Goal: Information Seeking & Learning: Learn about a topic

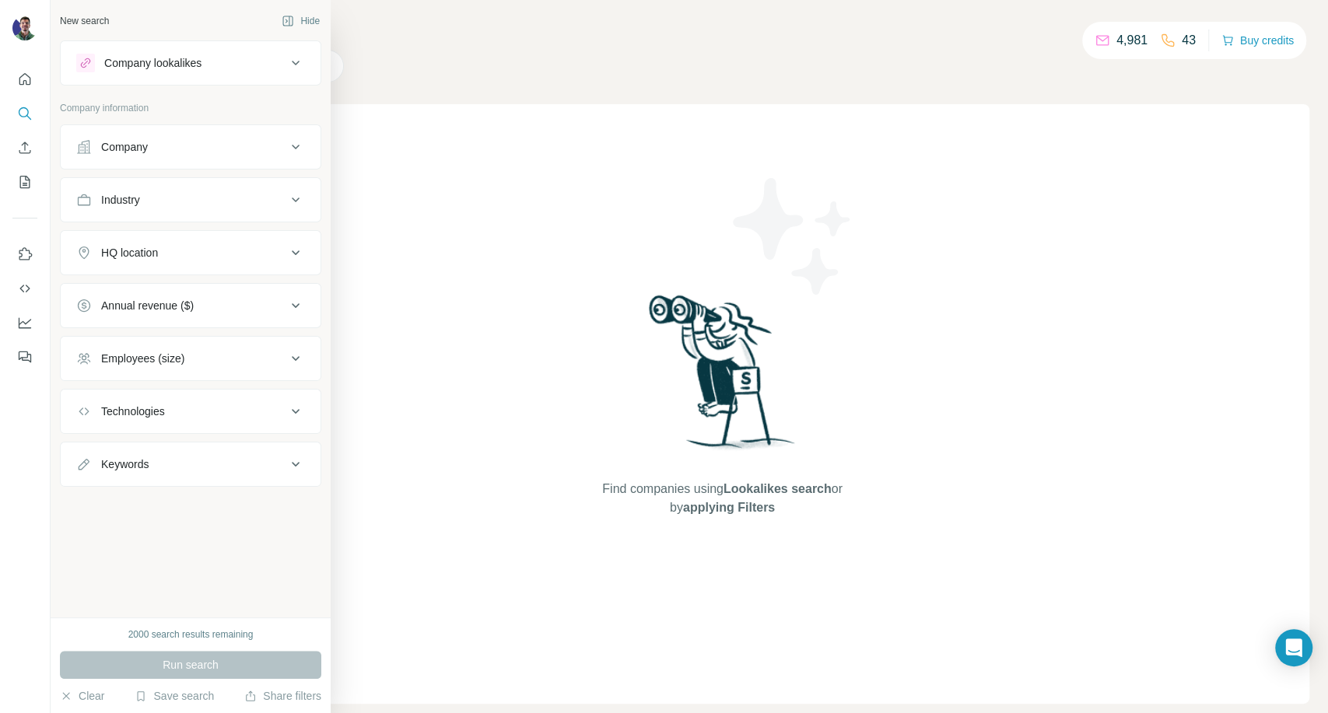
click at [149, 195] on div "Industry" at bounding box center [181, 200] width 210 height 16
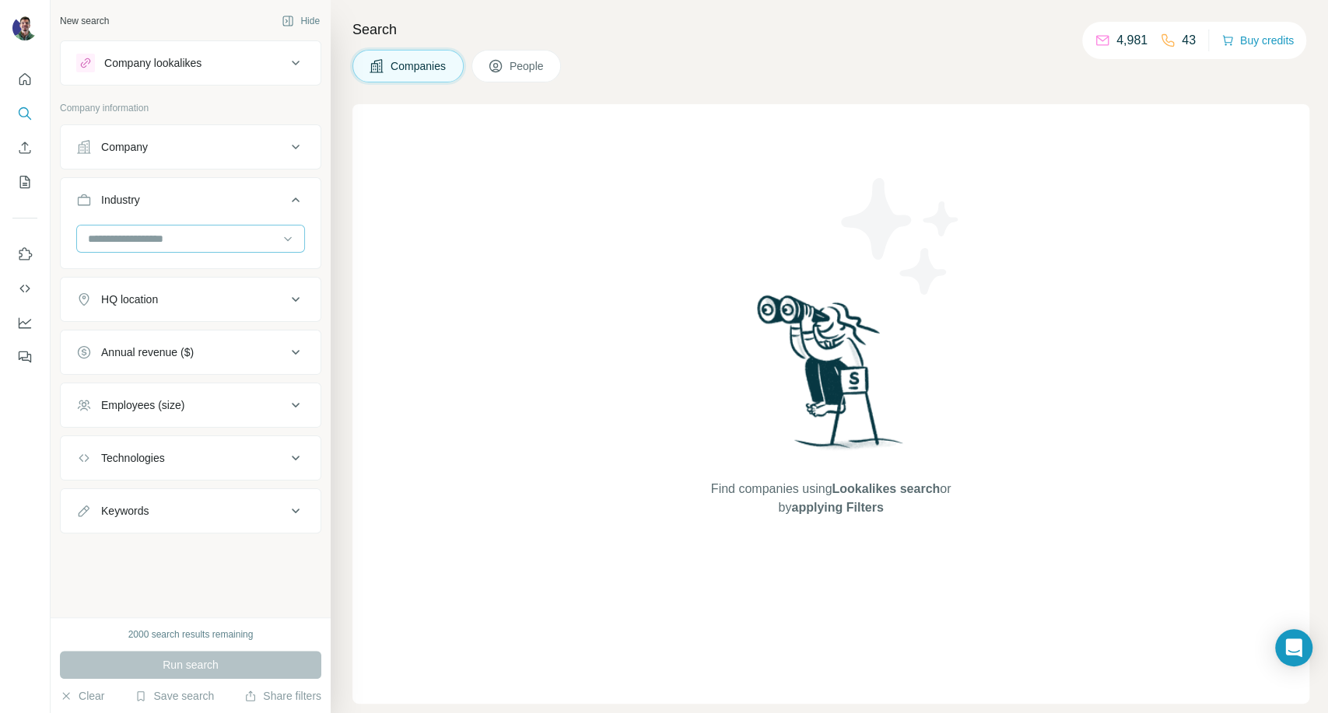
click at [187, 231] on input at bounding box center [182, 238] width 192 height 17
type input "******"
click at [211, 275] on div "Beauty" at bounding box center [190, 273] width 202 height 16
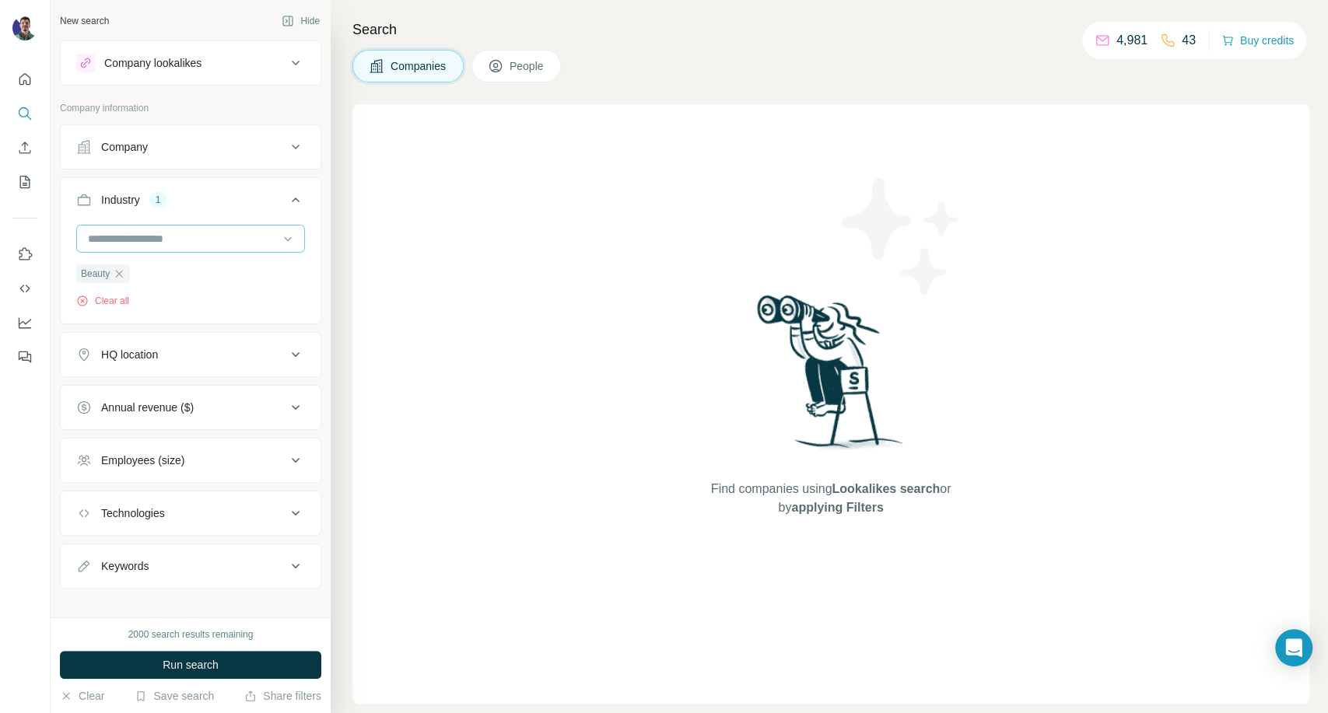
click at [185, 237] on input at bounding box center [182, 238] width 192 height 17
type input "*****"
click at [193, 257] on div "Cosmetics Cosmetic Surgery" at bounding box center [183, 287] width 215 height 64
click at [187, 244] on input at bounding box center [182, 238] width 192 height 17
click at [221, 230] on input at bounding box center [182, 238] width 192 height 17
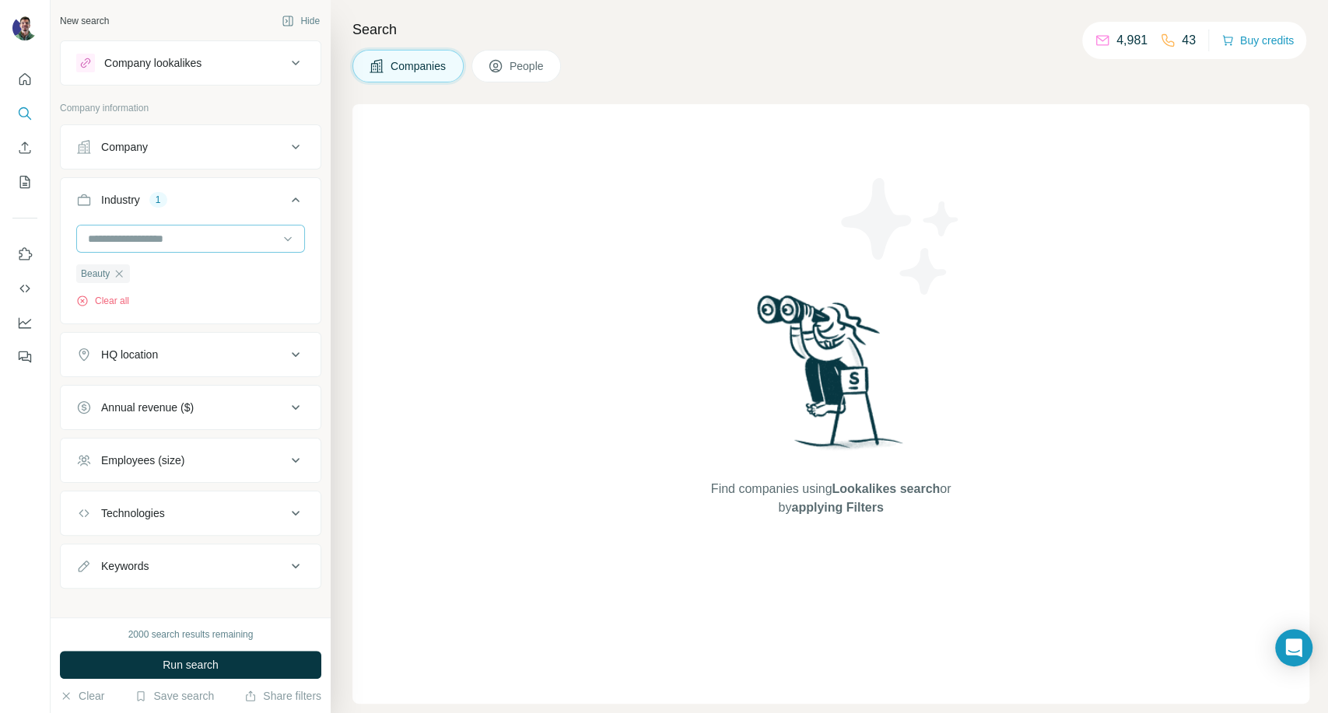
click at [226, 235] on input at bounding box center [182, 238] width 192 height 17
type input "******"
click at [128, 275] on p "Cosmetics" at bounding box center [114, 273] width 51 height 16
click at [173, 238] on input at bounding box center [182, 238] width 192 height 17
click at [166, 234] on input at bounding box center [182, 238] width 192 height 17
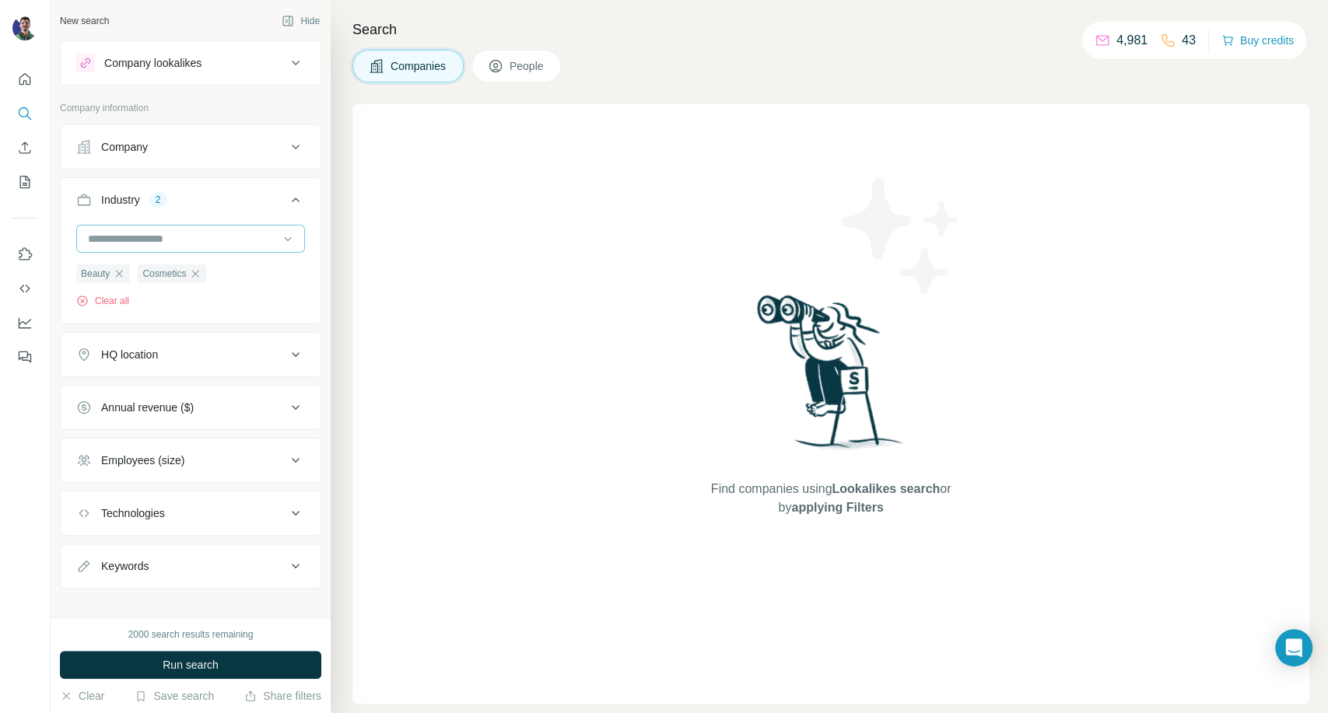
click at [145, 242] on input at bounding box center [182, 238] width 192 height 17
click at [184, 359] on div "HQ location" at bounding box center [181, 355] width 210 height 16
click at [187, 388] on input "text" at bounding box center [190, 394] width 229 height 28
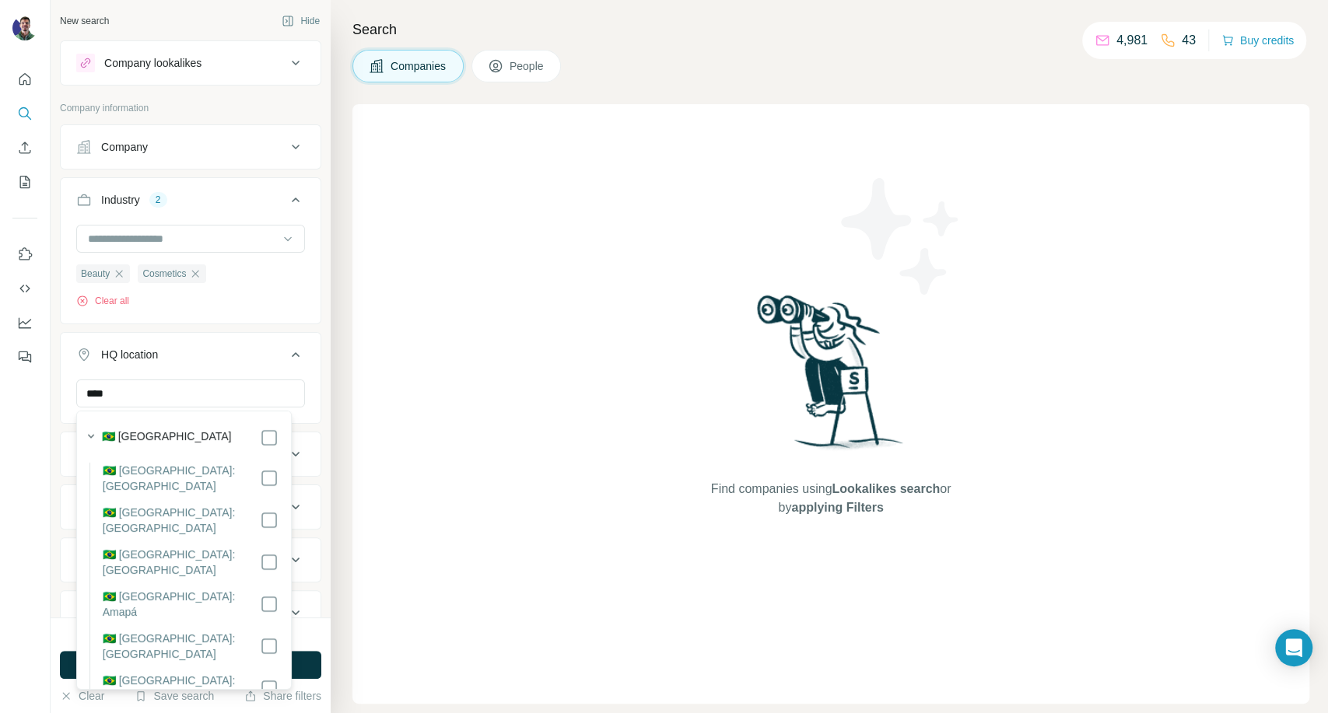
click at [179, 436] on div "🇧🇷 [GEOGRAPHIC_DATA]" at bounding box center [190, 438] width 177 height 19
click at [160, 387] on input "****" at bounding box center [190, 394] width 229 height 28
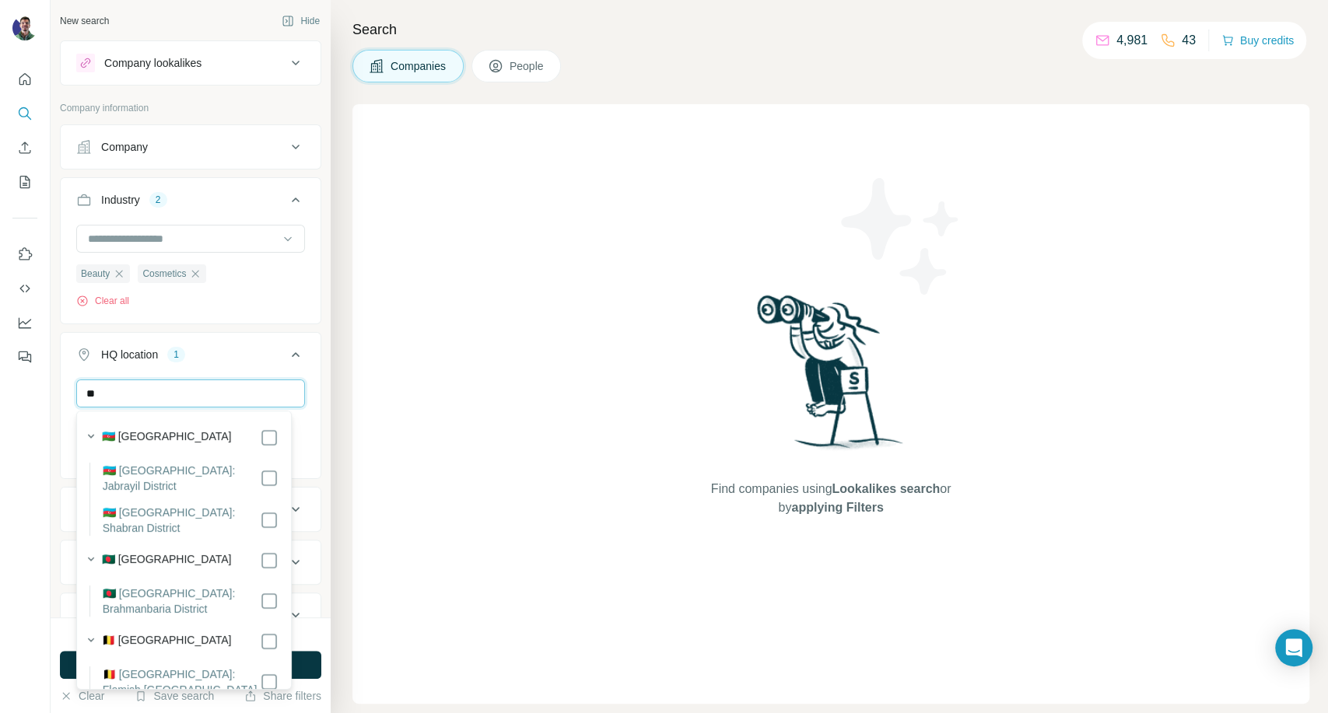
type input "*"
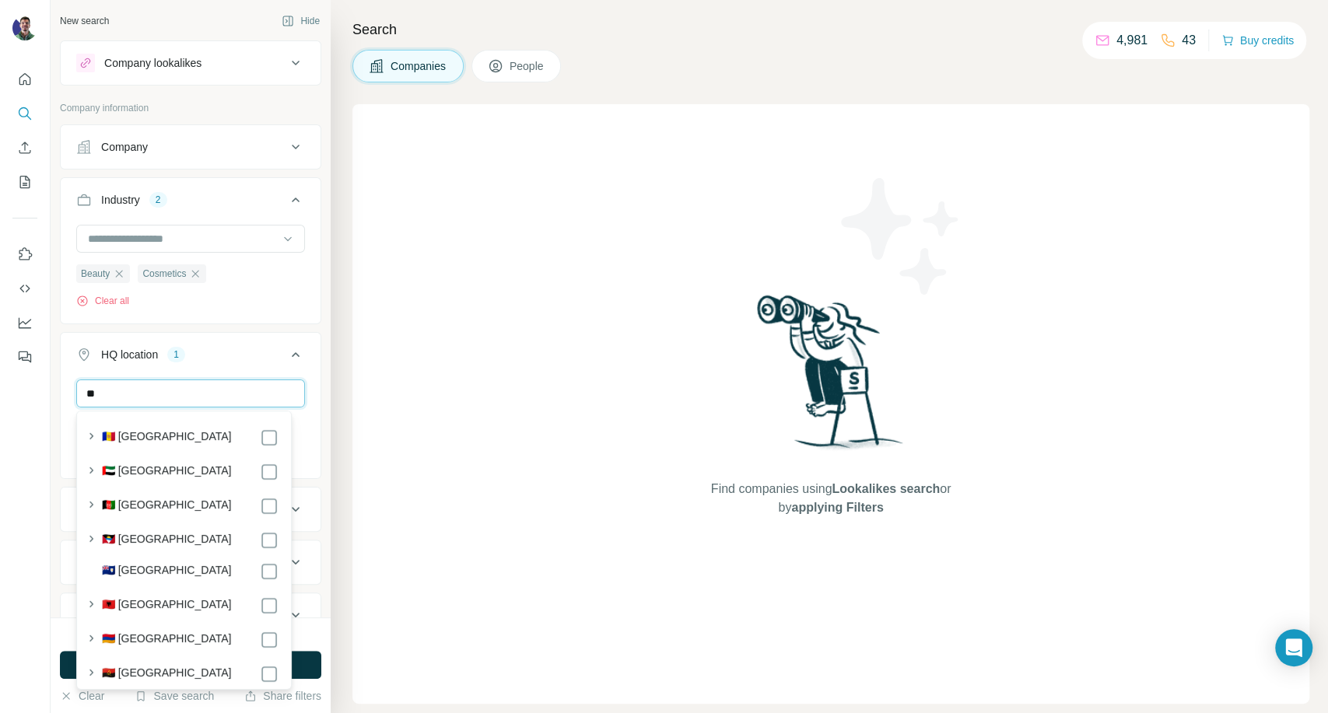
type input "*"
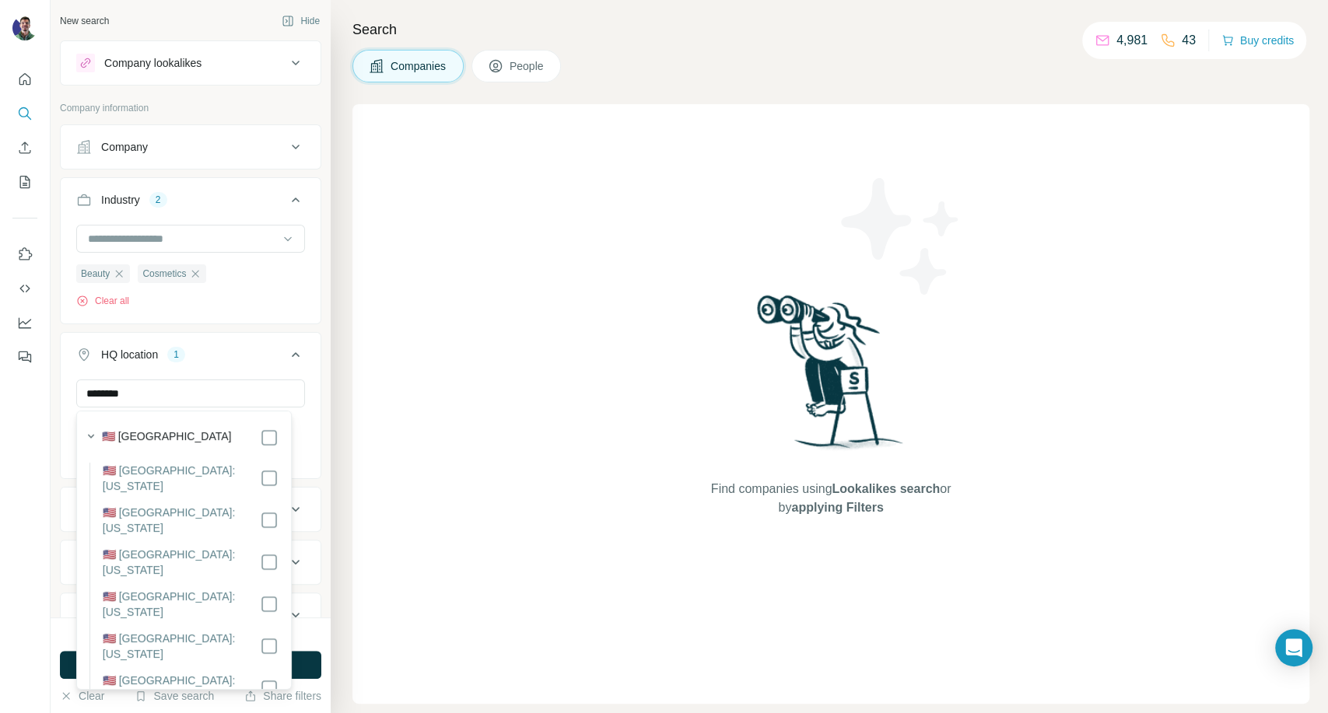
click at [176, 435] on label "🇺🇸 [GEOGRAPHIC_DATA]" at bounding box center [167, 438] width 130 height 19
click at [191, 400] on input "********" at bounding box center [190, 394] width 229 height 28
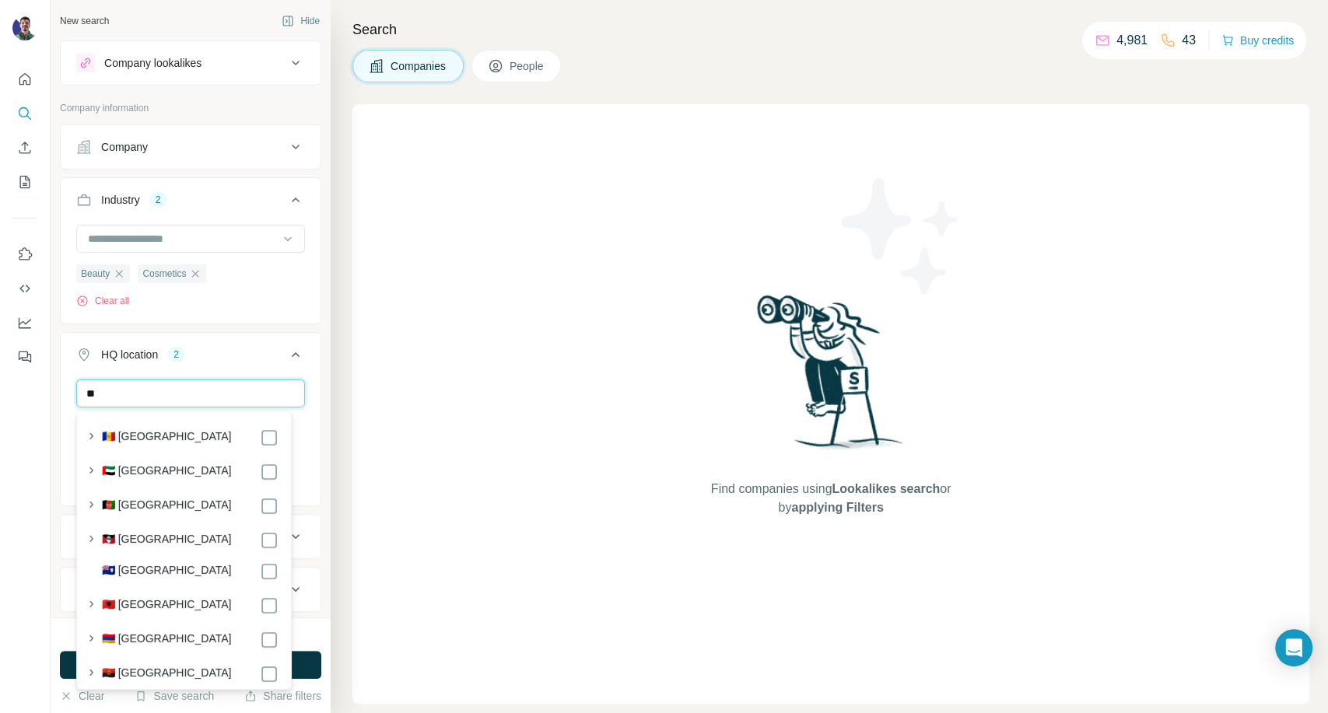
type input "*"
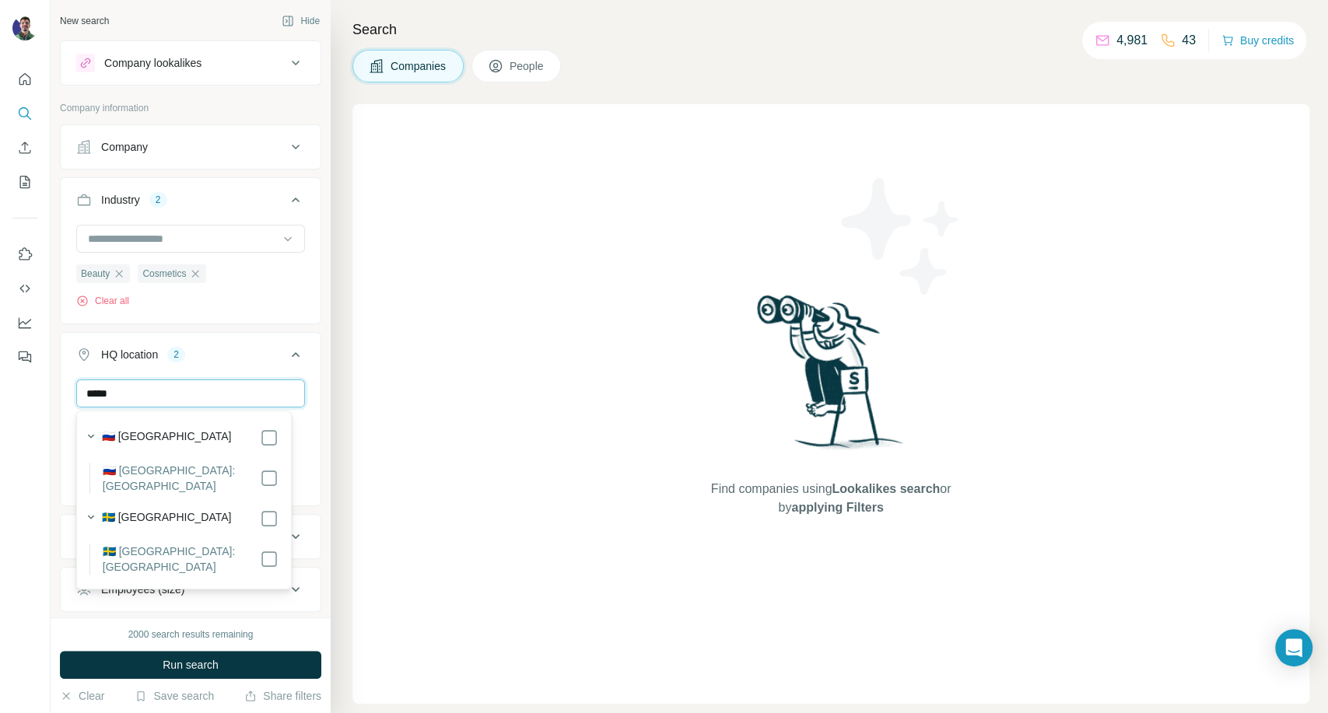
click at [124, 392] on input "*****" at bounding box center [190, 394] width 229 height 28
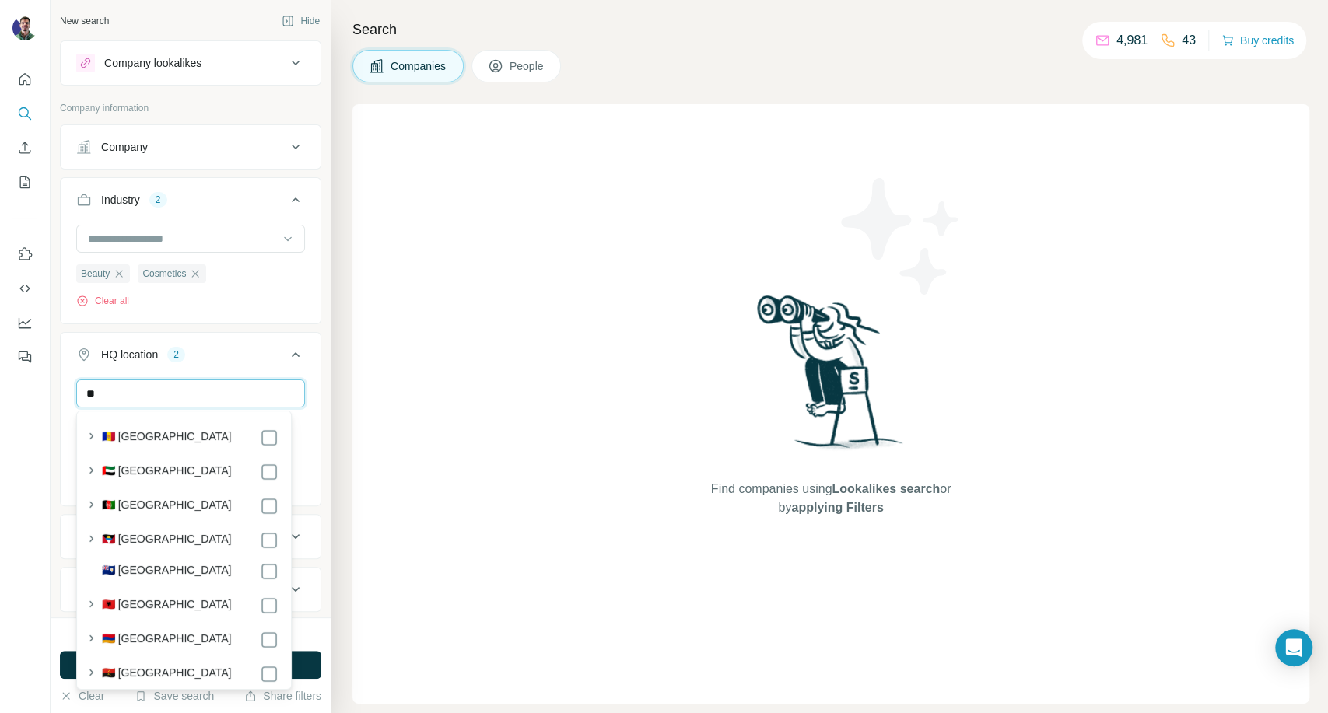
type input "*"
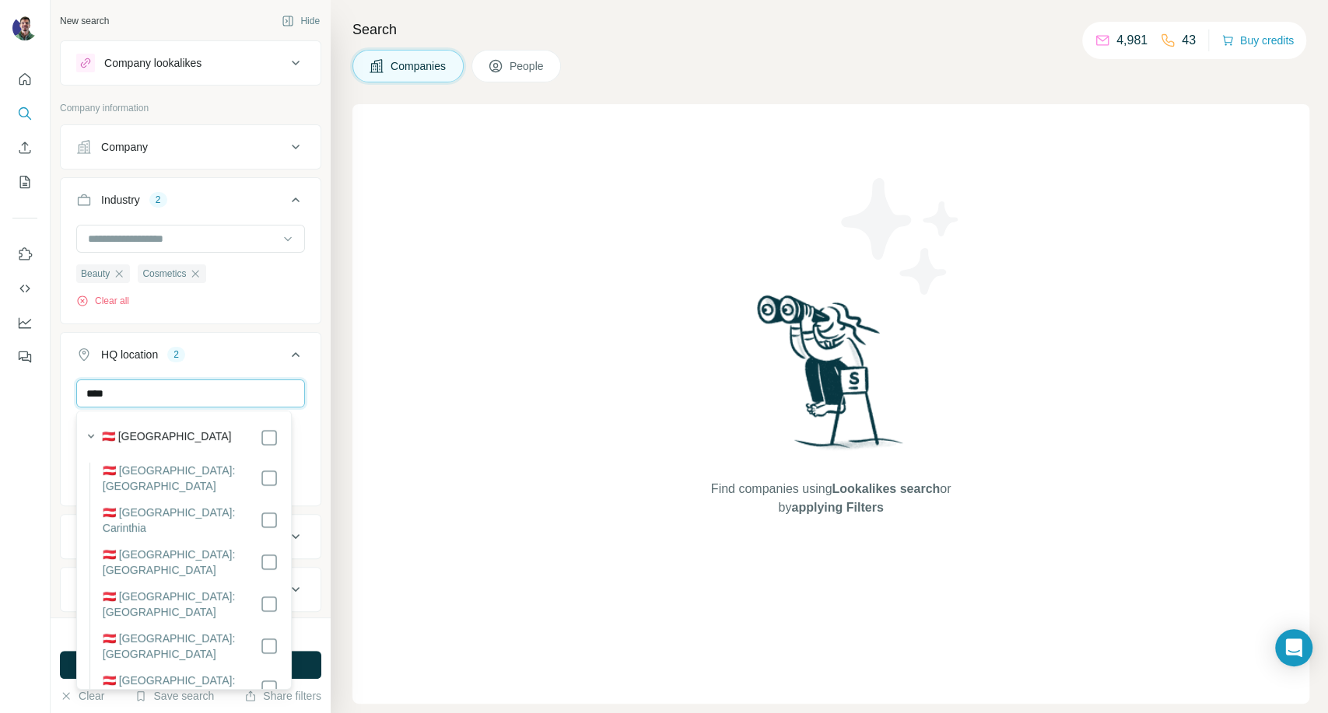
type input "****"
click at [131, 439] on label "🇦🇹 [GEOGRAPHIC_DATA]" at bounding box center [167, 438] width 130 height 19
click at [226, 404] on input "****" at bounding box center [190, 394] width 229 height 28
click at [240, 365] on button "HQ location 3" at bounding box center [191, 358] width 260 height 44
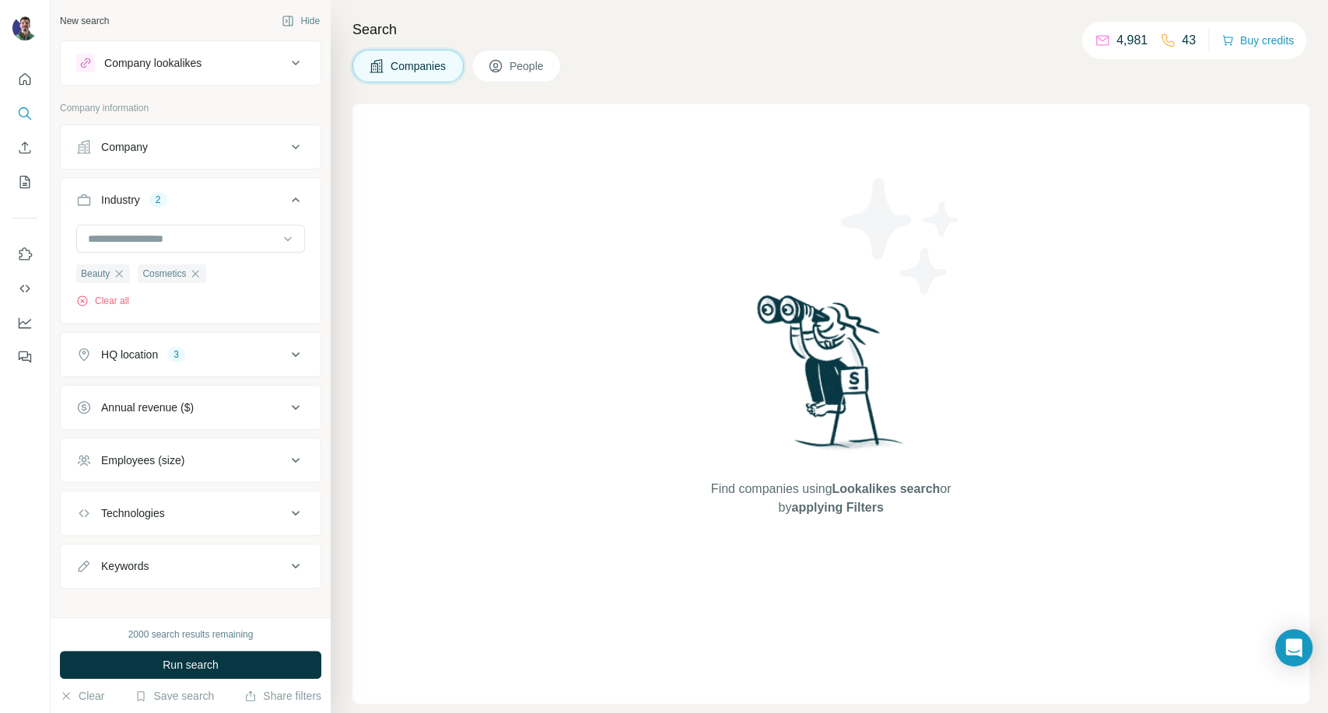
click at [236, 364] on button "HQ location 3" at bounding box center [191, 354] width 260 height 37
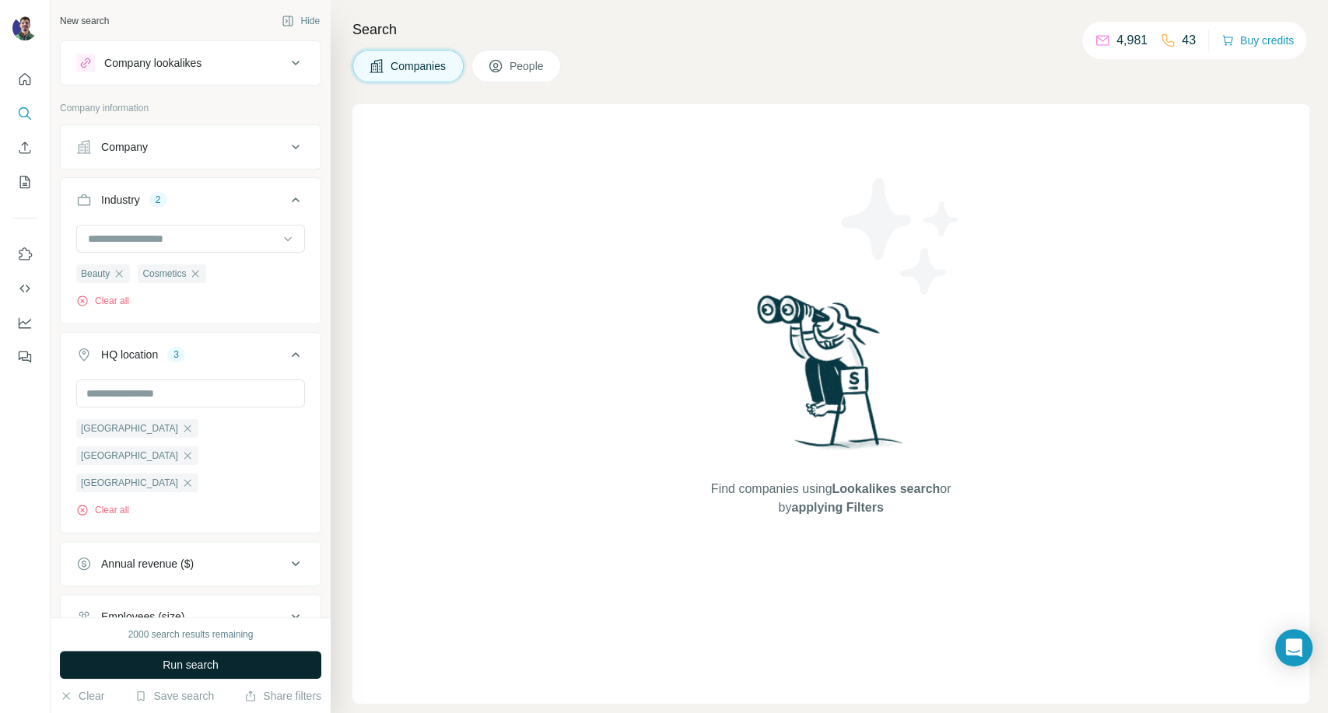
click at [199, 655] on button "Run search" at bounding box center [190, 665] width 261 height 28
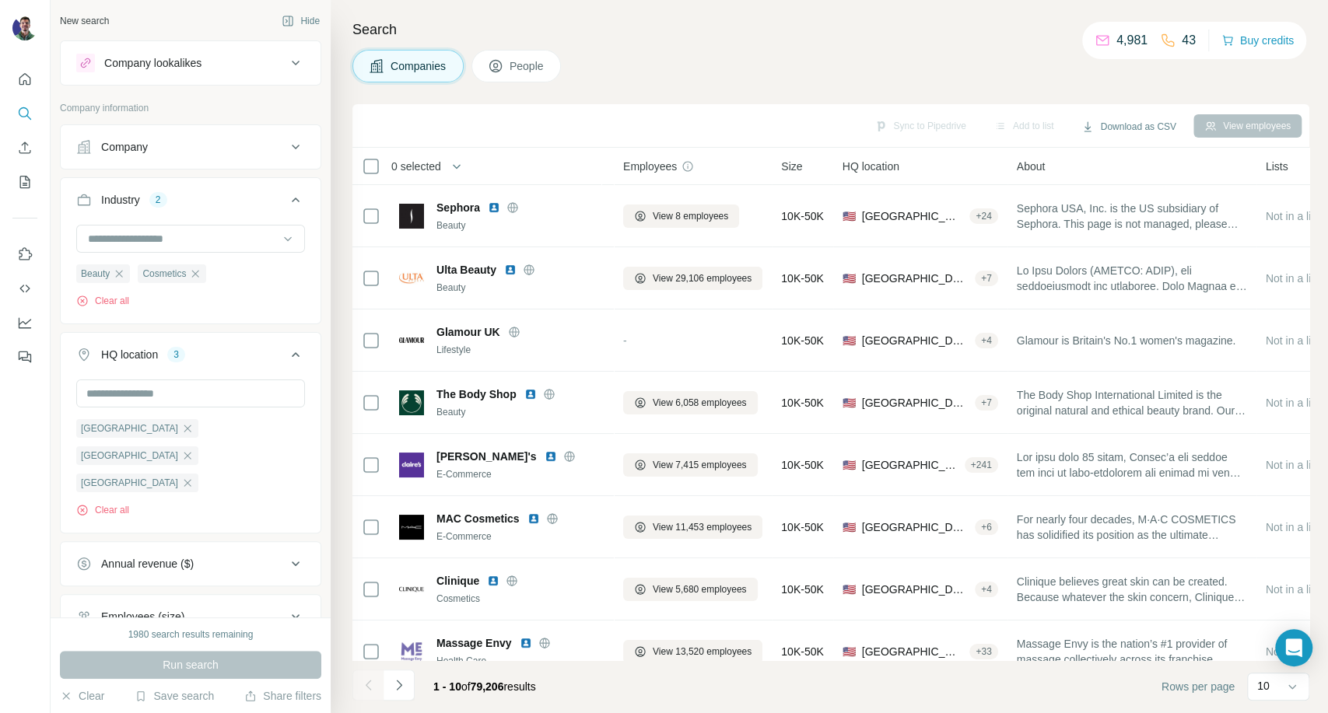
click at [163, 609] on div "Employees (size)" at bounding box center [142, 617] width 83 height 16
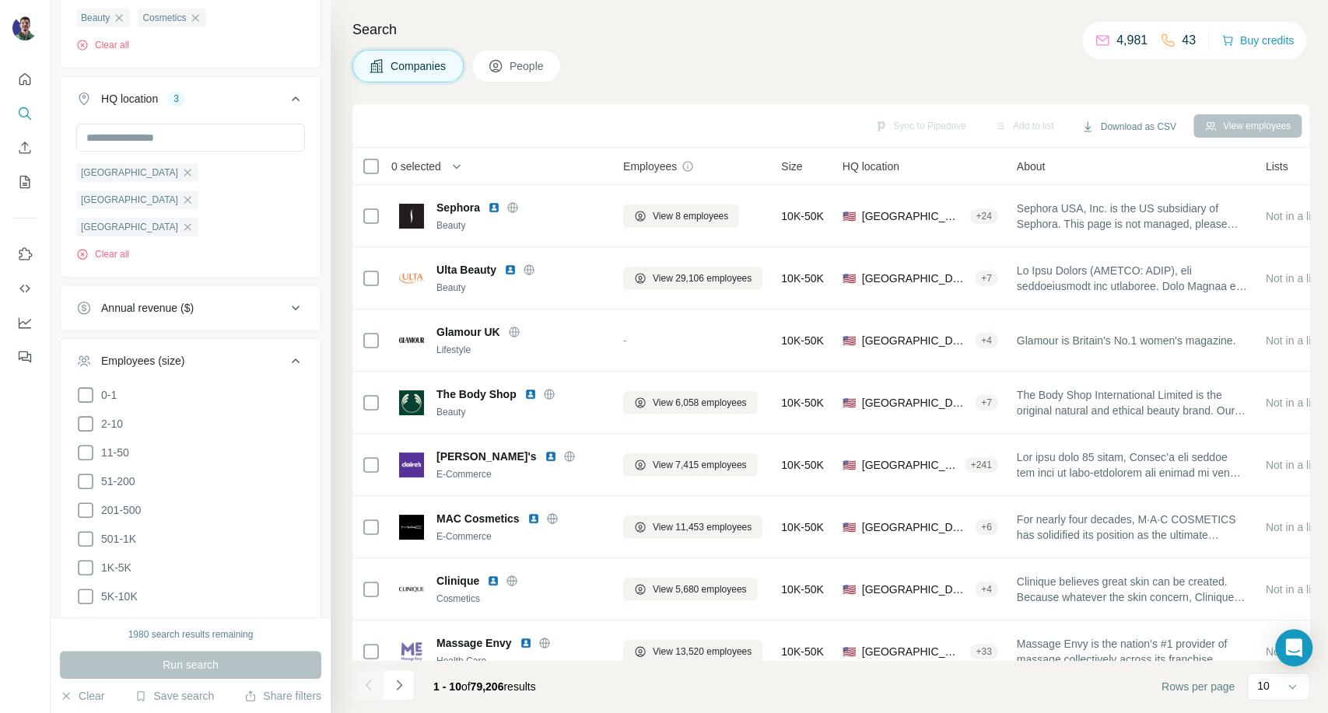
scroll to position [259, 0]
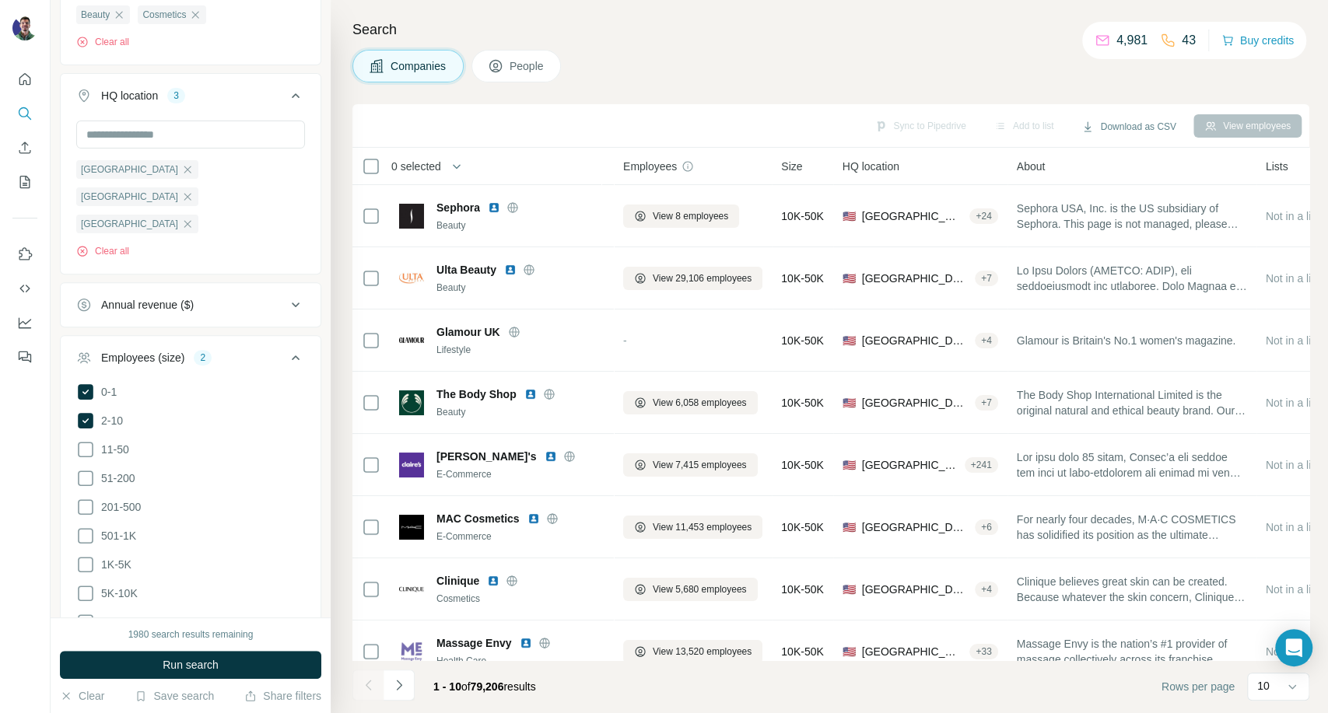
click at [87, 405] on ul "0-1 2-10 11-50 [PHONE_NUMBER] 501-1K 1K-5K 5K-10K 10K-50K 50K-100K 100K-500K 50…" at bounding box center [190, 551] width 229 height 336
click at [82, 442] on icon at bounding box center [86, 450] width 16 height 16
click at [254, 286] on button "Annual revenue ($)" at bounding box center [191, 304] width 260 height 37
click at [79, 330] on ul "0-1M 1-10M 10-50M 50-100M 100-500M 500-1000M >1000M" at bounding box center [190, 426] width 229 height 192
click at [81, 330] on icon at bounding box center [85, 339] width 19 height 19
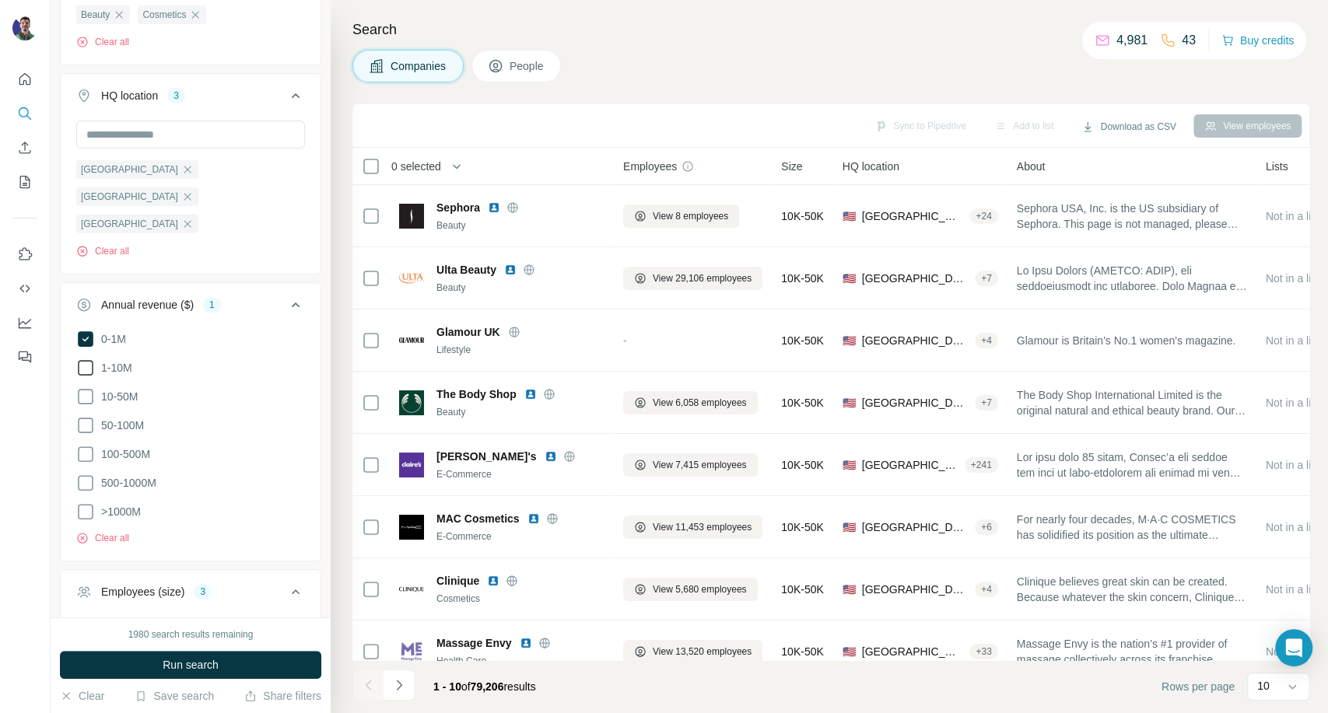
click at [87, 360] on icon at bounding box center [86, 368] width 16 height 16
click at [89, 387] on icon at bounding box center [85, 396] width 19 height 19
click at [86, 389] on icon at bounding box center [86, 397] width 16 height 16
click at [86, 387] on icon at bounding box center [85, 396] width 19 height 19
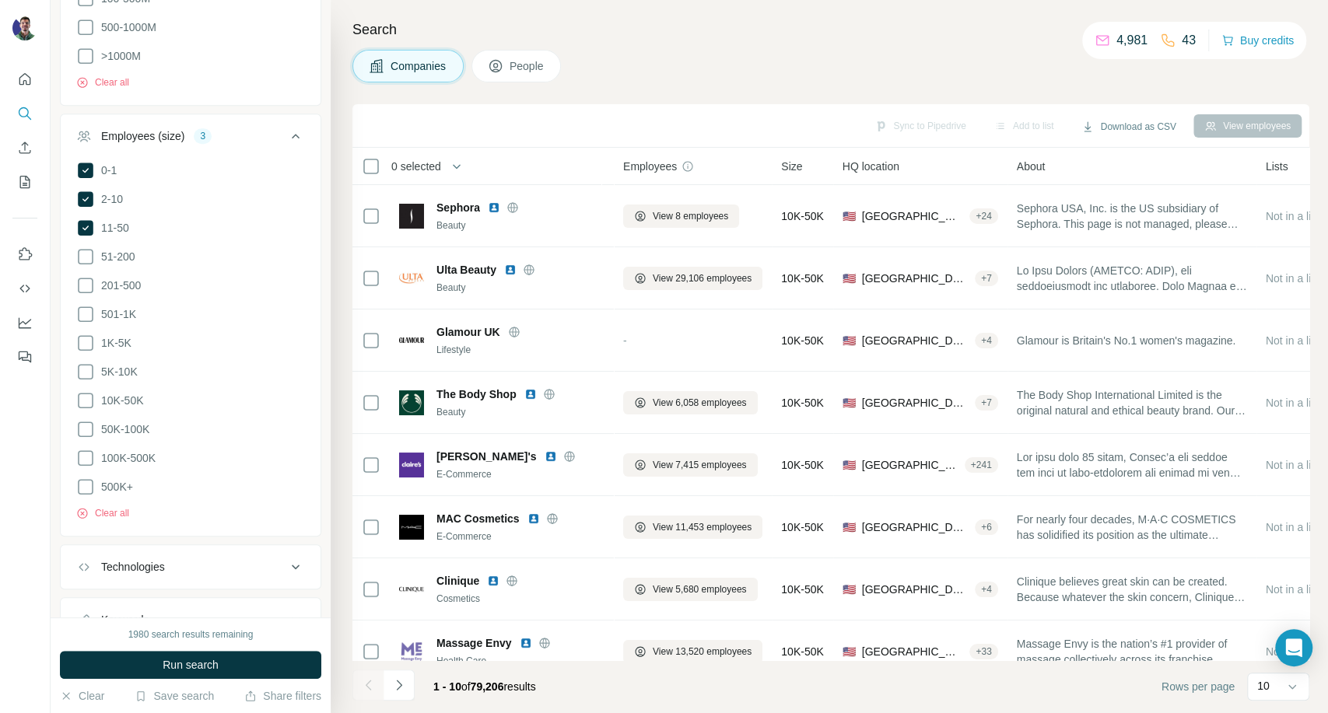
scroll to position [720, 0]
click at [180, 544] on button "Technologies" at bounding box center [191, 562] width 260 height 37
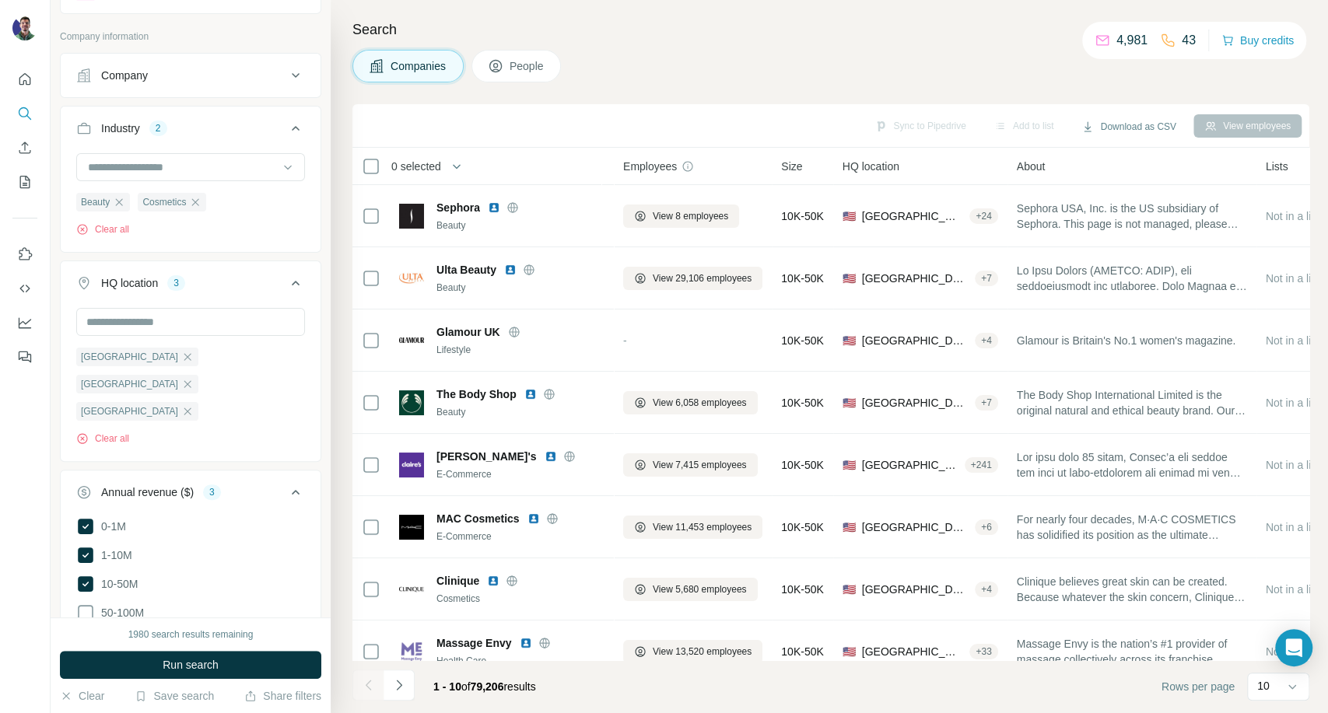
scroll to position [28, 0]
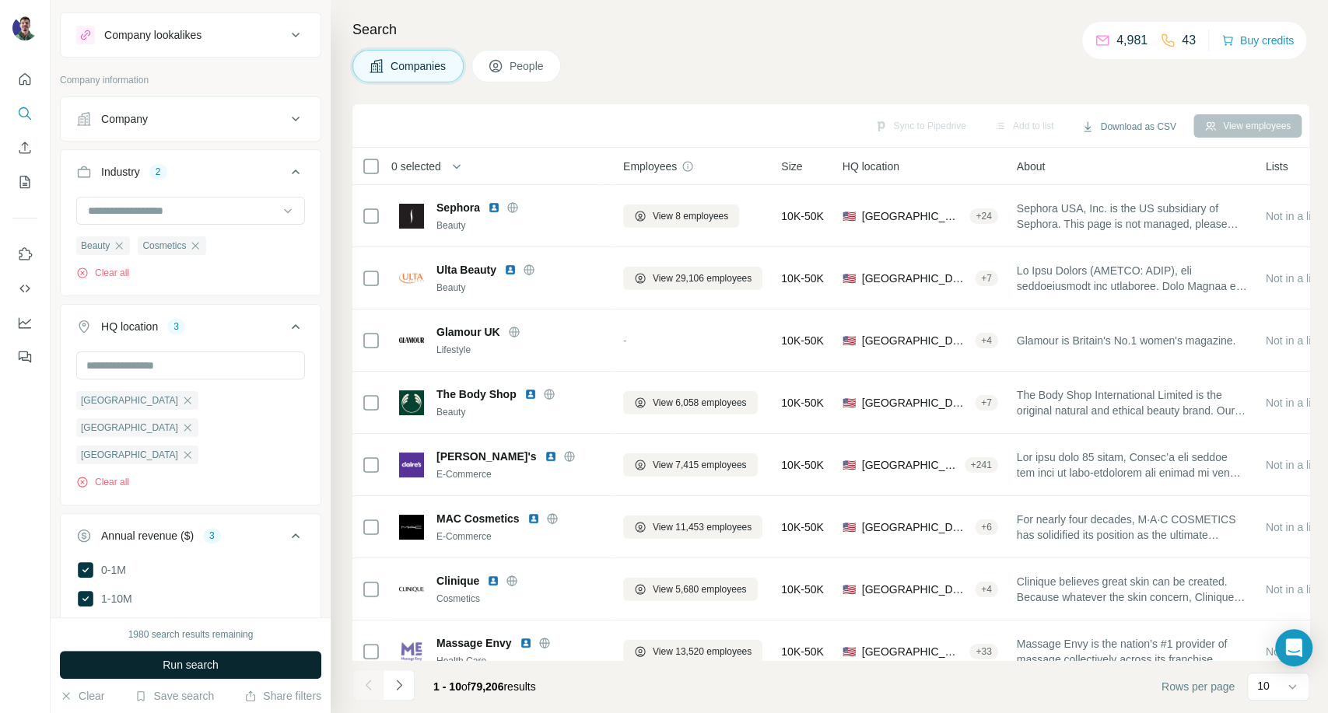
click at [189, 668] on span "Run search" at bounding box center [191, 665] width 56 height 16
